Goal: Register for event/course

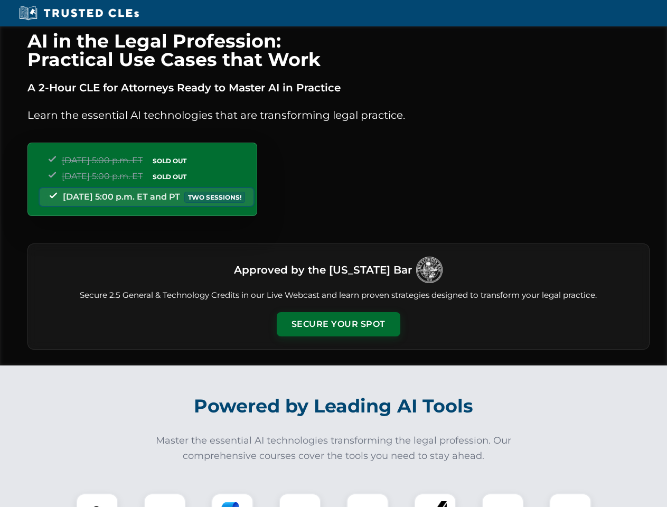
click at [338, 324] on button "Secure Your Spot" at bounding box center [339, 324] width 124 height 24
click at [97, 500] on img at bounding box center [97, 514] width 31 height 31
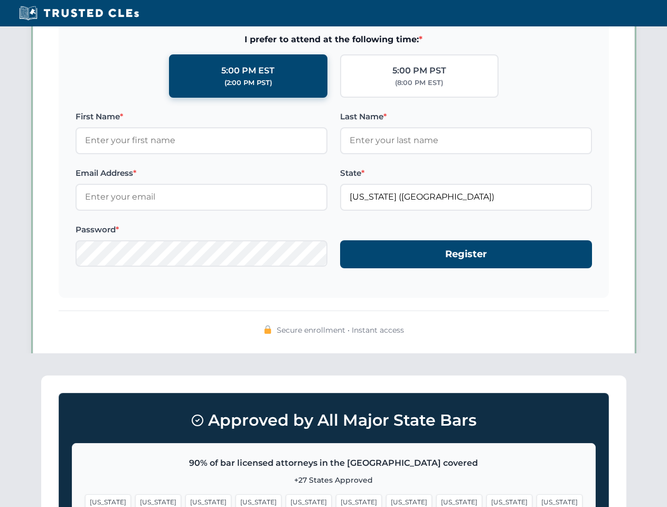
click at [386, 500] on span "[US_STATE]" at bounding box center [409, 501] width 46 height 15
click at [486, 500] on span "[US_STATE]" at bounding box center [509, 501] width 46 height 15
